Goal: Task Accomplishment & Management: Manage account settings

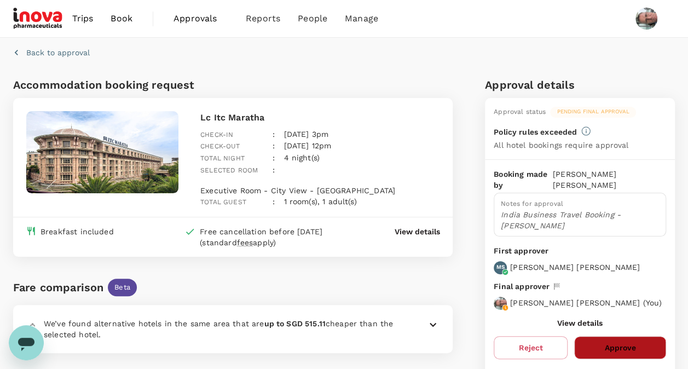
click at [617, 337] on button "Approve" at bounding box center [620, 347] width 92 height 23
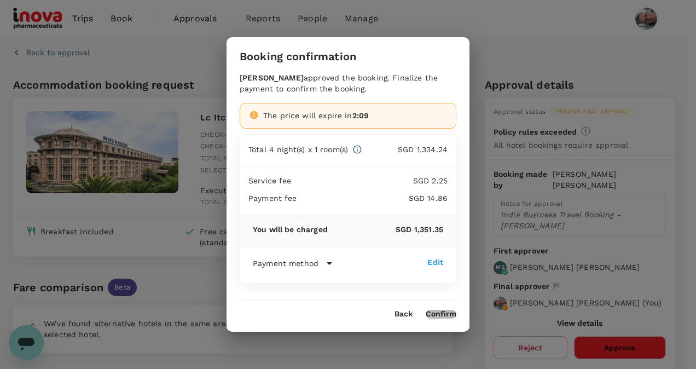
click at [446, 312] on button "Confirm" at bounding box center [441, 314] width 31 height 9
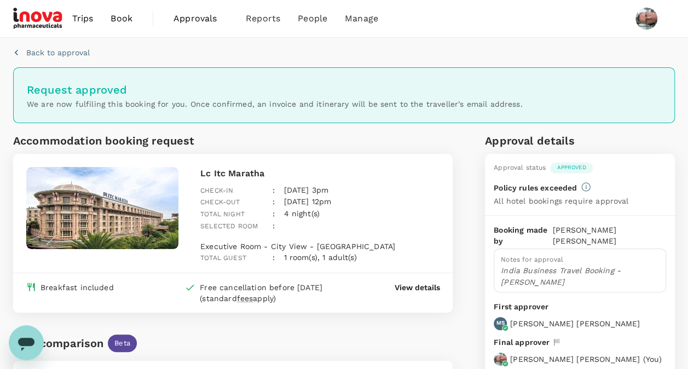
click at [190, 19] on span "Approvals" at bounding box center [201, 18] width 55 height 13
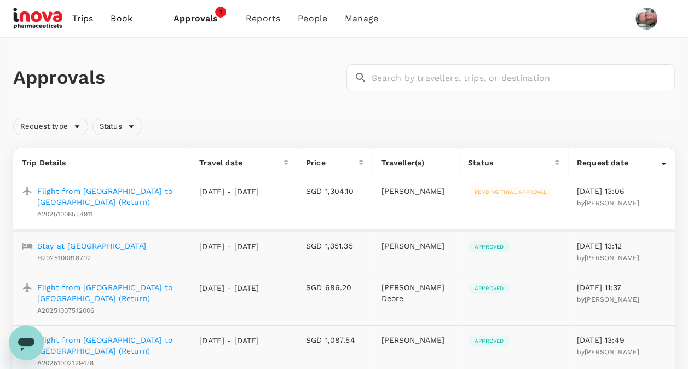
click at [112, 189] on p "Flight from Singapore to Mumbai (Return)" at bounding box center [109, 197] width 145 height 22
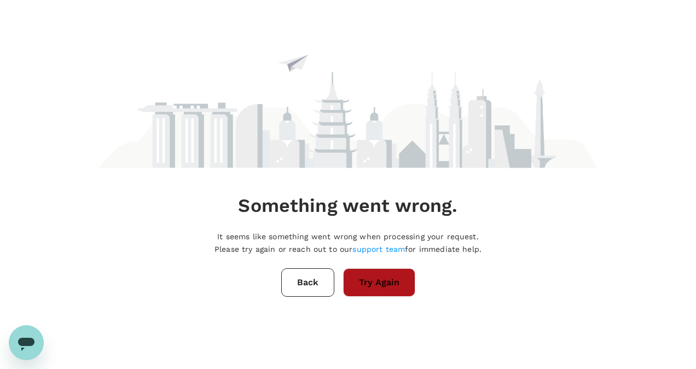
click at [370, 288] on button "Try Again" at bounding box center [379, 282] width 72 height 28
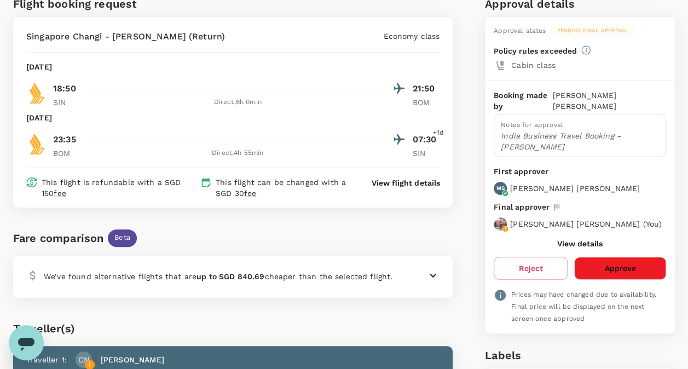
scroll to position [109, 0]
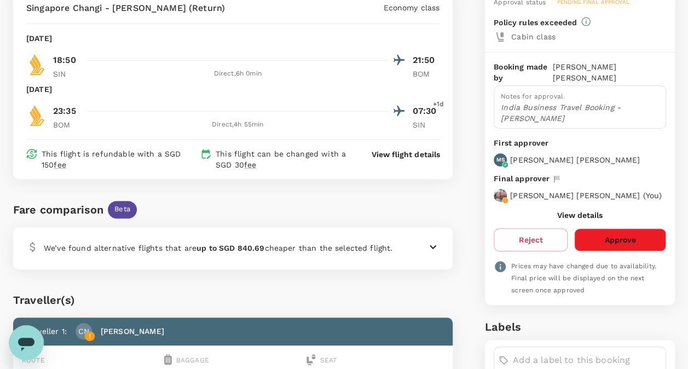
click at [629, 229] on button "Approve" at bounding box center [620, 239] width 92 height 23
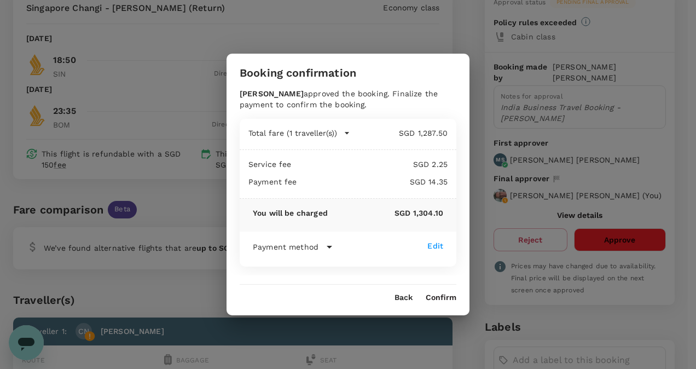
click at [440, 297] on button "Confirm" at bounding box center [441, 297] width 31 height 9
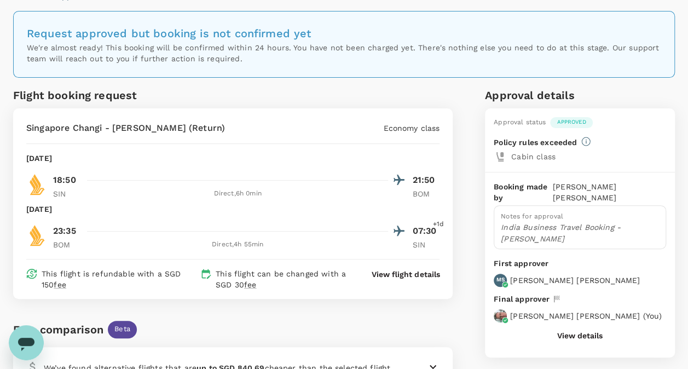
scroll to position [55, 0]
